Goal: Information Seeking & Learning: Learn about a topic

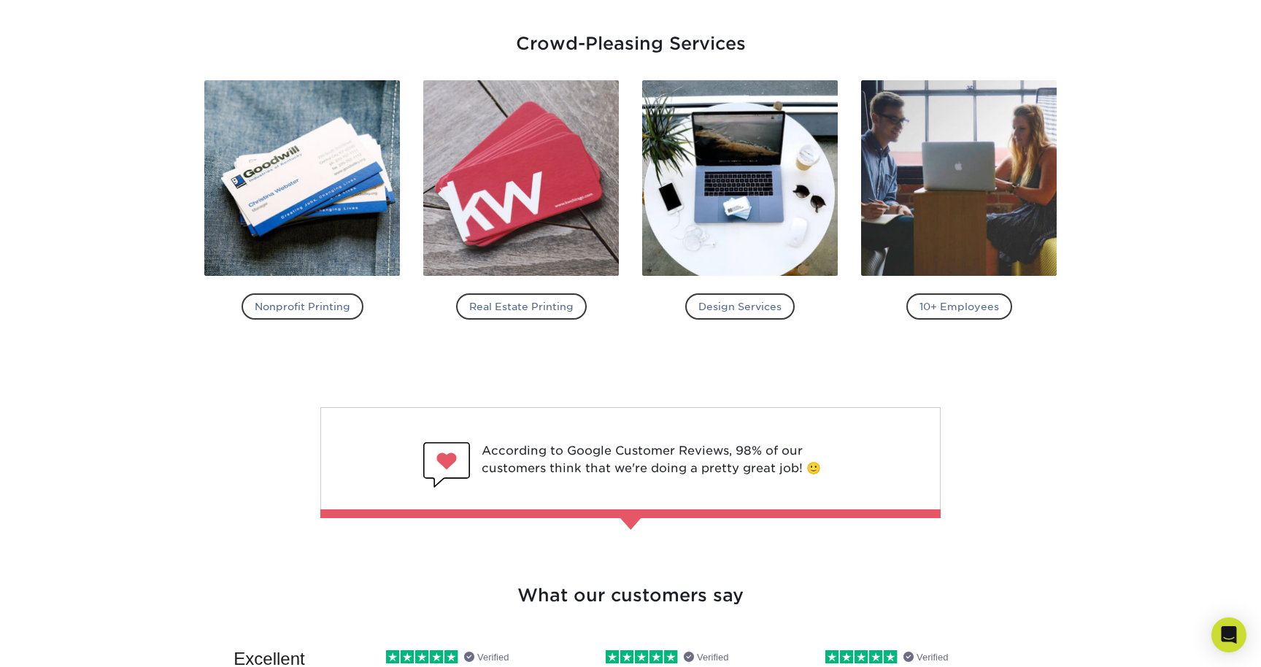
scroll to position [1796, 0]
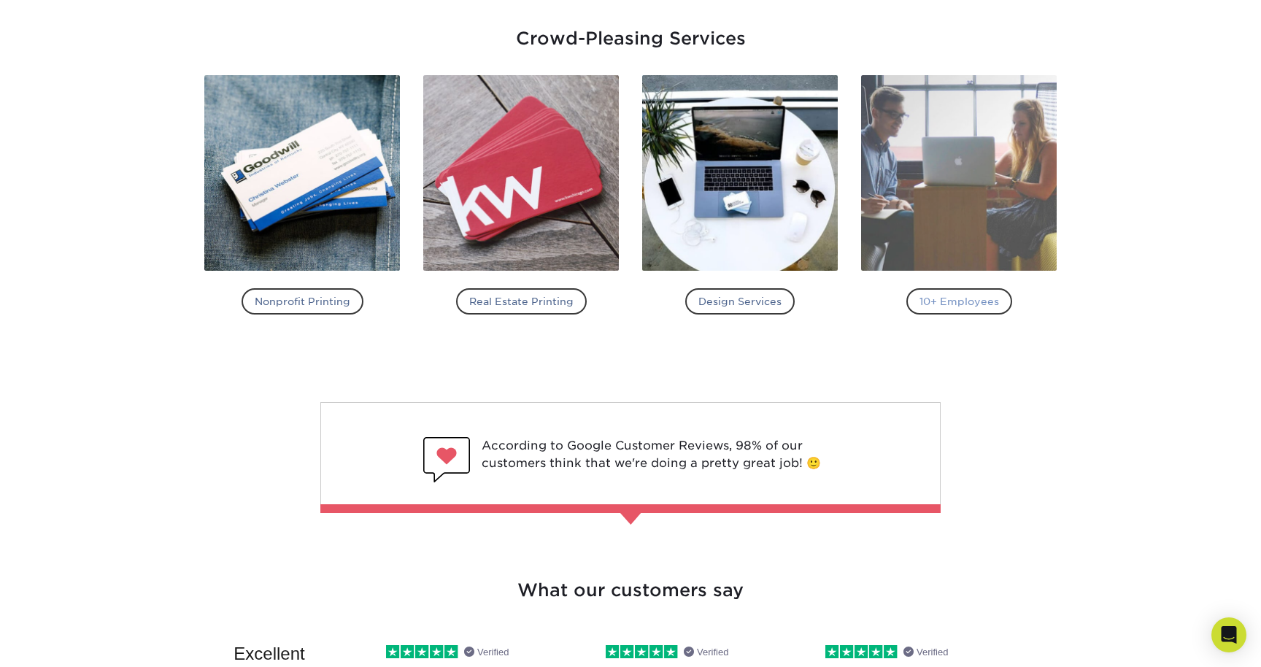
click at [933, 210] on img at bounding box center [959, 173] width 196 height 196
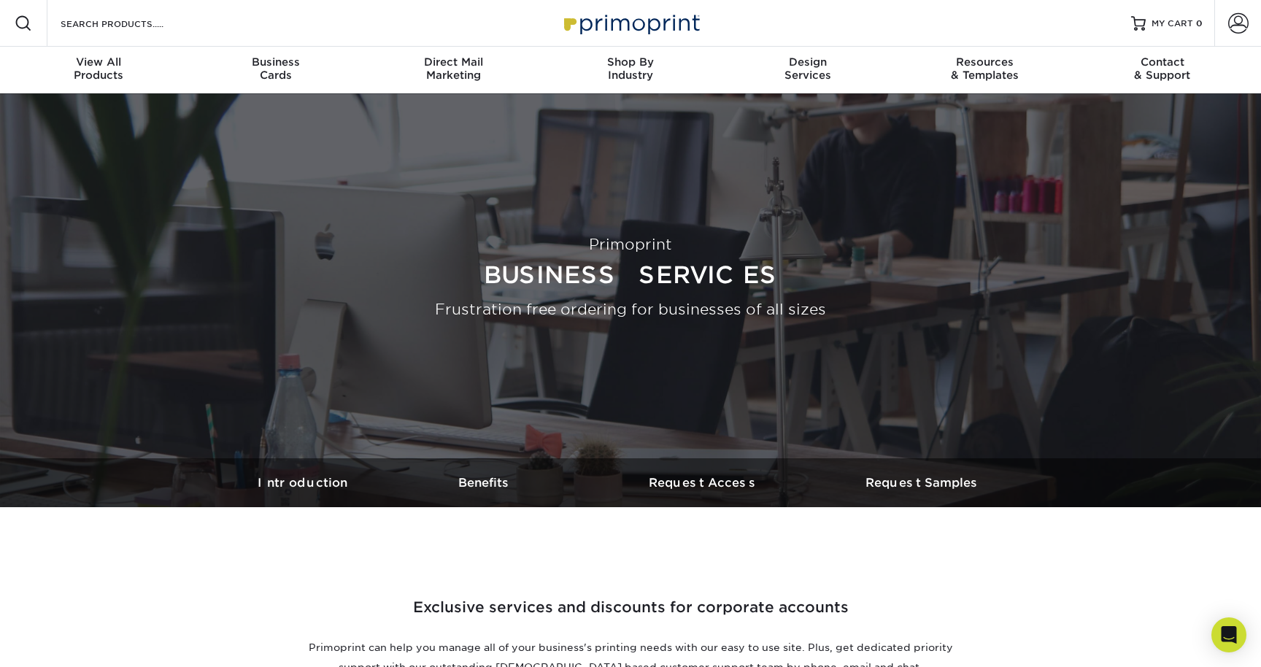
drag, startPoint x: 885, startPoint y: 256, endPoint x: 905, endPoint y: 324, distance: 70.7
click at [905, 325] on div "Primoprint Business Services Frustration free ordering for businesses of all si…" at bounding box center [631, 275] width 876 height 365
click at [494, 476] on h3 "Benefits" at bounding box center [484, 483] width 219 height 14
